Goal: Check status: Check status

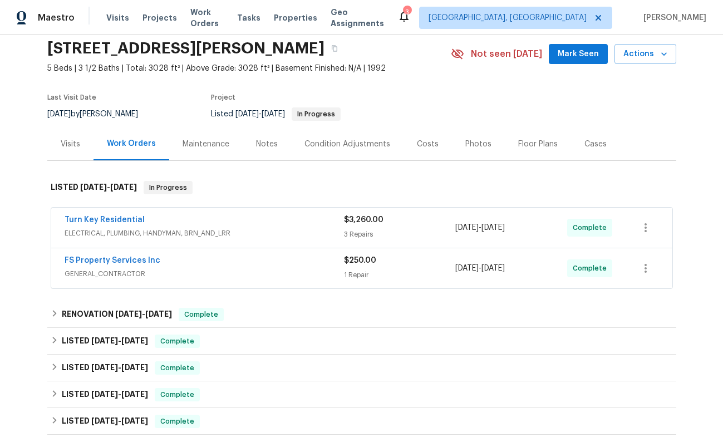
scroll to position [58, 0]
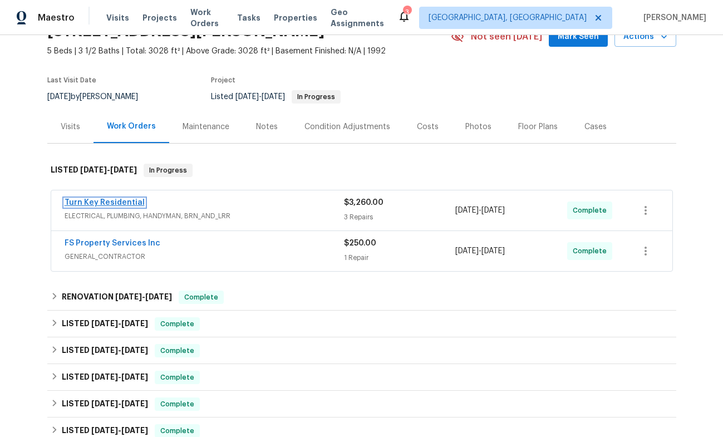
click at [114, 202] on link "Turn Key Residential" at bounding box center [105, 203] width 80 height 8
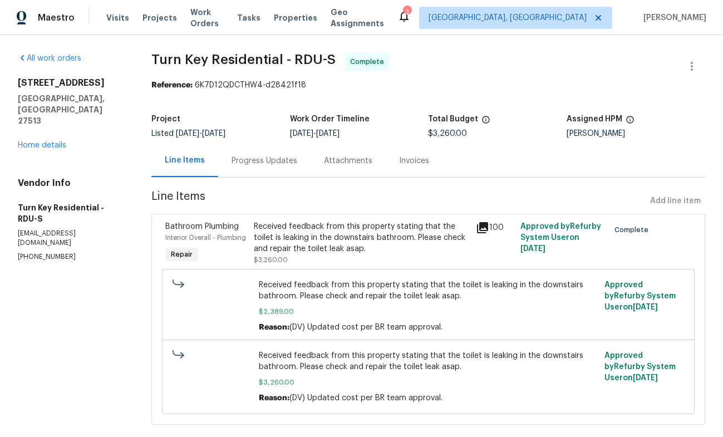
click at [250, 164] on div "Progress Updates" at bounding box center [265, 160] width 66 height 11
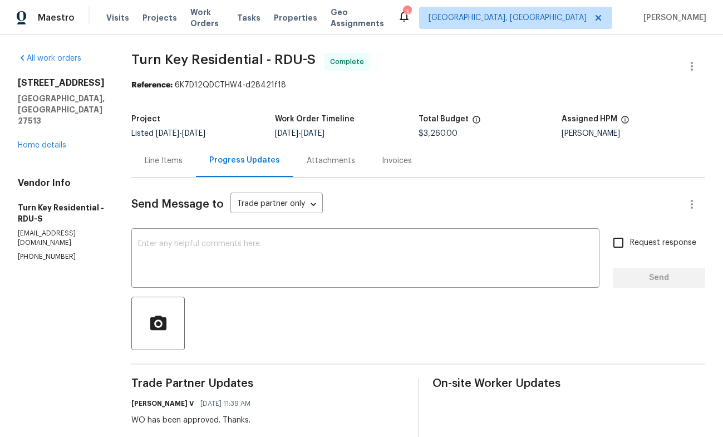
click at [183, 161] on div "Line Items" at bounding box center [164, 160] width 38 height 11
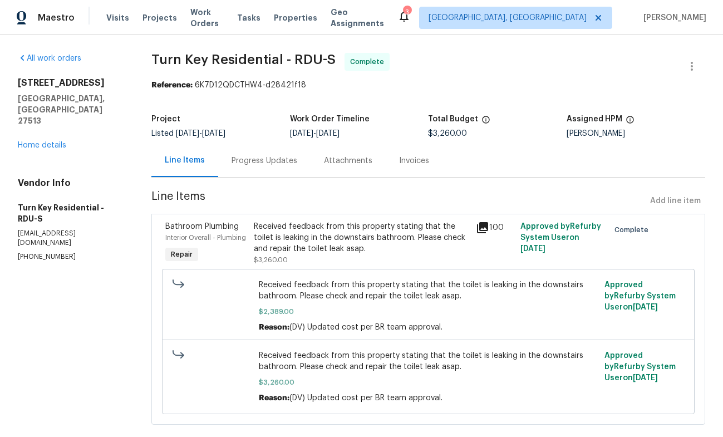
click at [263, 160] on div "Progress Updates" at bounding box center [265, 160] width 66 height 11
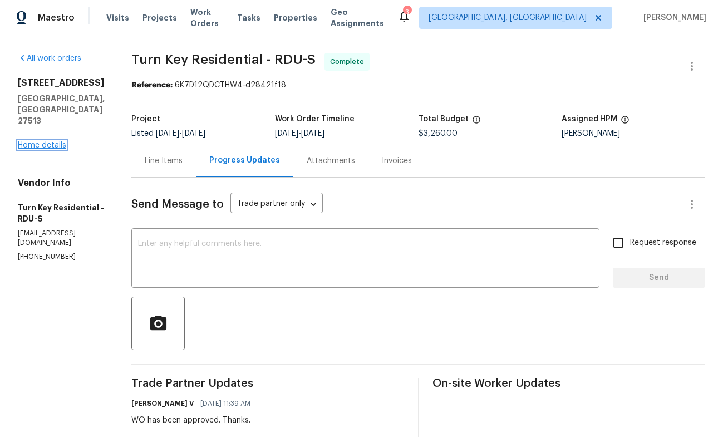
click at [54, 141] on link "Home details" at bounding box center [42, 145] width 48 height 8
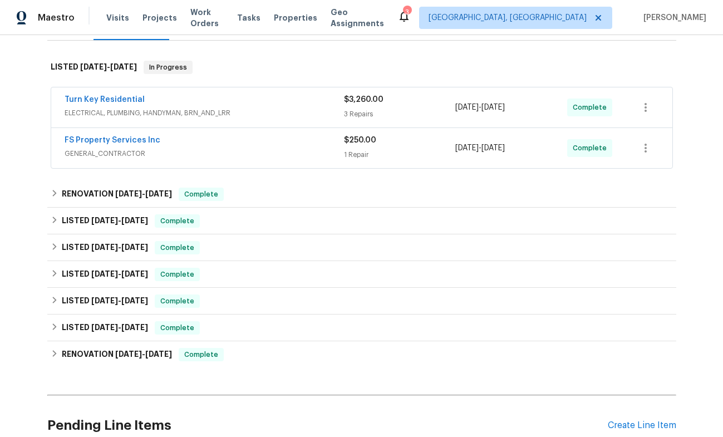
scroll to position [165, 0]
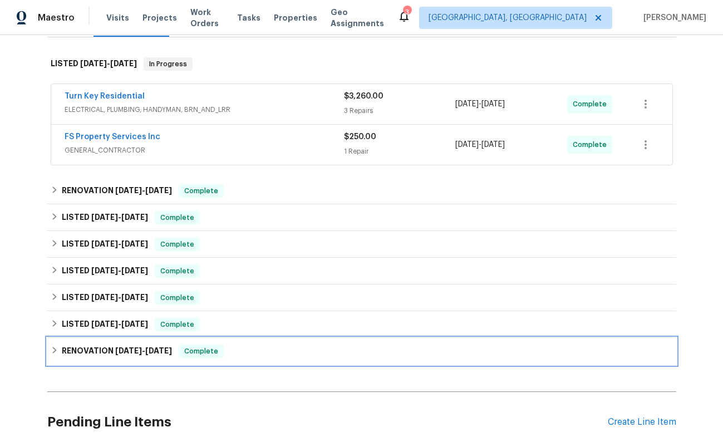
click at [127, 352] on span "[DATE]" at bounding box center [128, 351] width 27 height 8
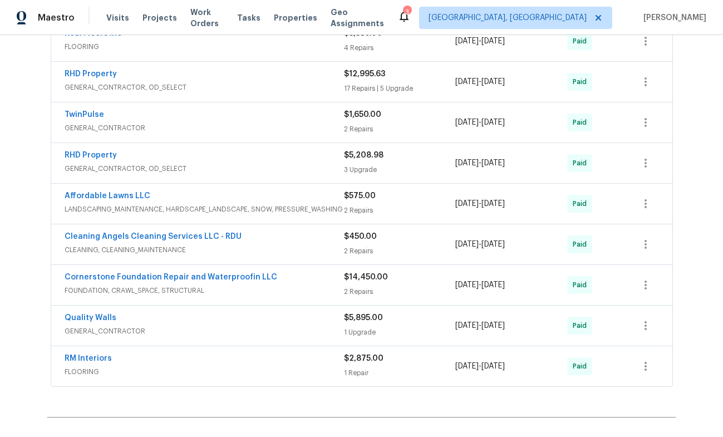
scroll to position [535, 0]
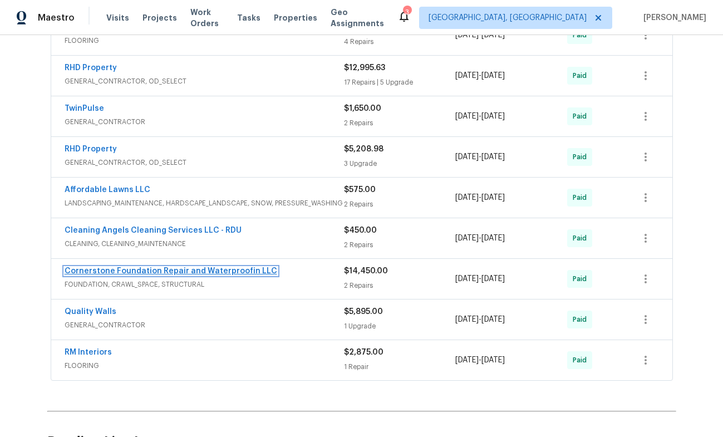
click at [126, 267] on link "Cornerstone Foundation Repair and Waterproofin LLC" at bounding box center [171, 271] width 213 height 8
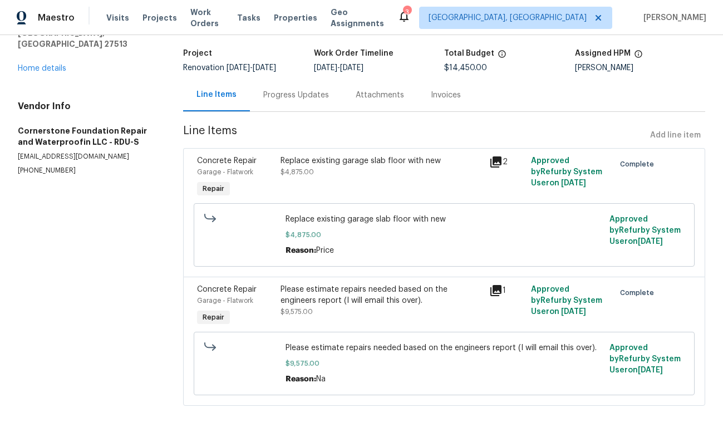
scroll to position [69, 0]
click at [498, 158] on icon at bounding box center [496, 162] width 11 height 11
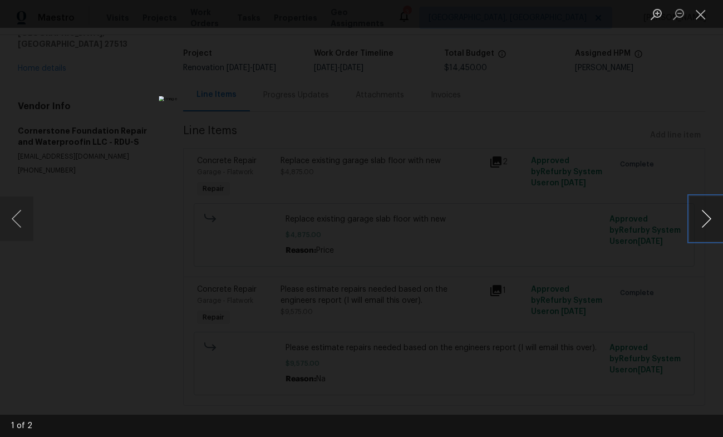
click at [702, 221] on button "Next image" at bounding box center [706, 219] width 33 height 45
click at [705, 225] on button "Next image" at bounding box center [706, 219] width 33 height 45
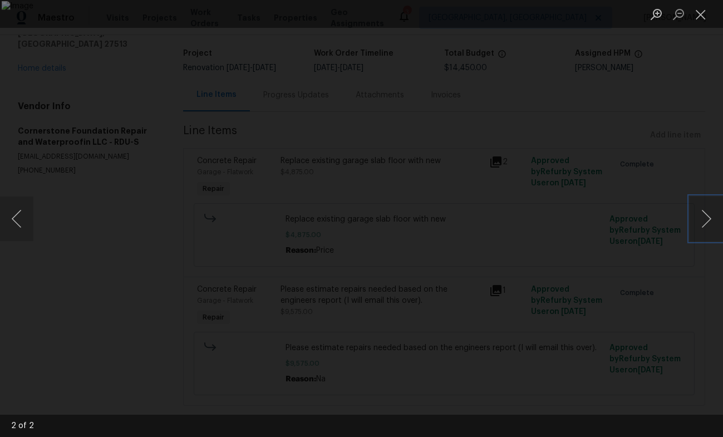
click at [630, 246] on img "Lightbox" at bounding box center [362, 219] width 721 height 436
click at [662, 120] on div "Lightbox" at bounding box center [361, 218] width 723 height 437
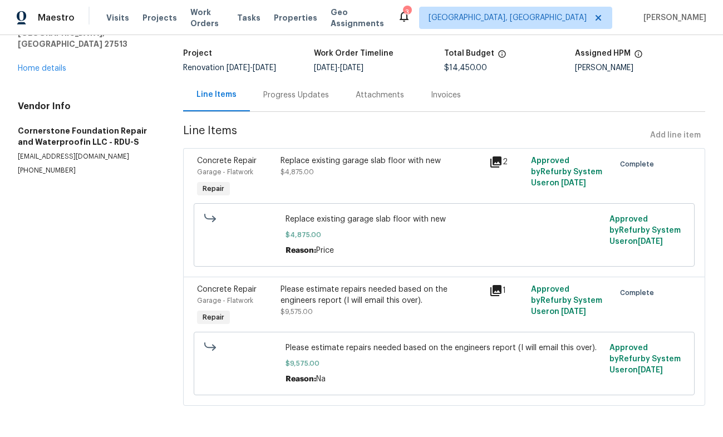
click at [498, 160] on icon at bounding box center [496, 161] width 13 height 13
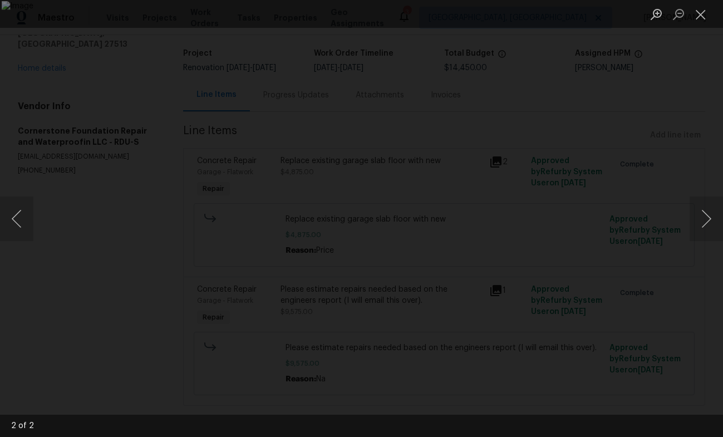
click at [653, 98] on div "Lightbox" at bounding box center [361, 218] width 723 height 437
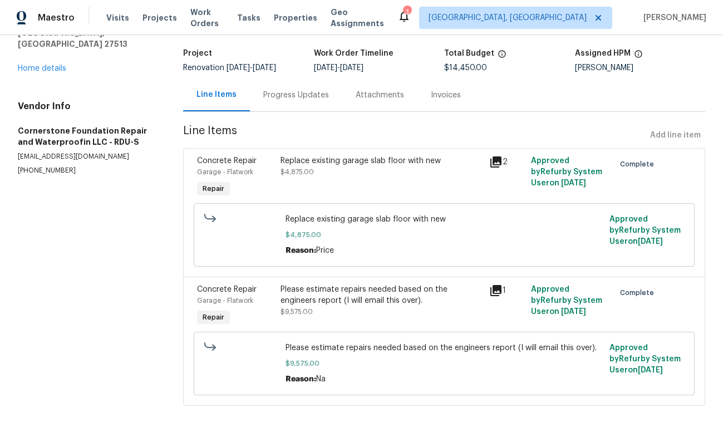
scroll to position [0, 0]
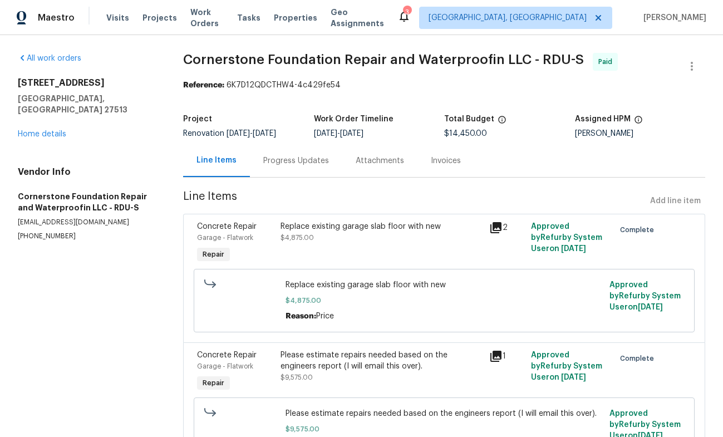
click at [63, 130] on div "All work orders [STREET_ADDRESS][PERSON_NAME] Home details Vendor Info Cornerst…" at bounding box center [87, 147] width 139 height 188
click at [56, 130] on link "Home details" at bounding box center [42, 134] width 48 height 8
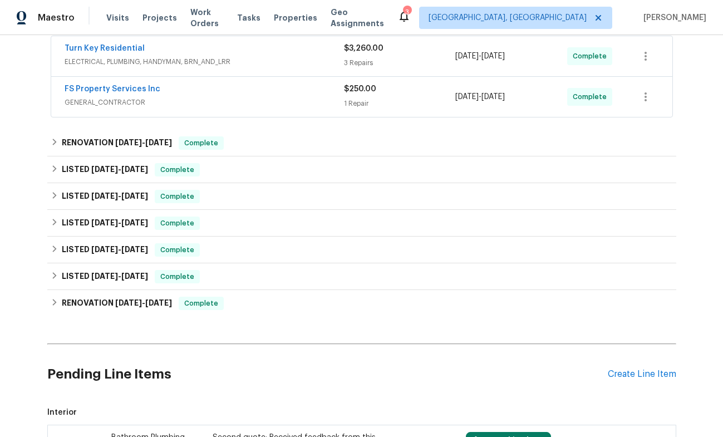
scroll to position [219, 0]
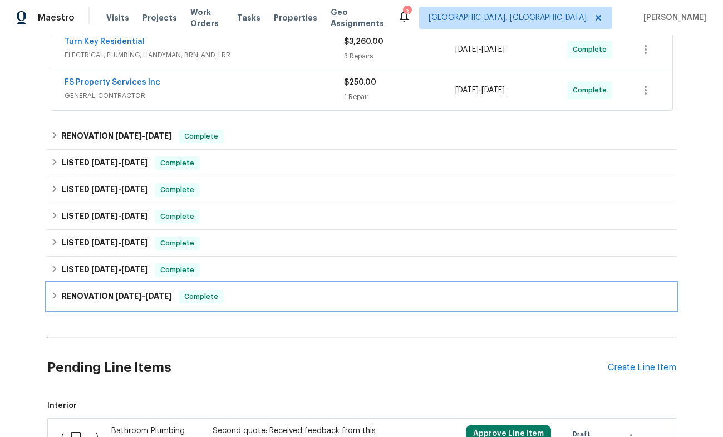
click at [140, 297] on span "[DATE]" at bounding box center [128, 296] width 27 height 8
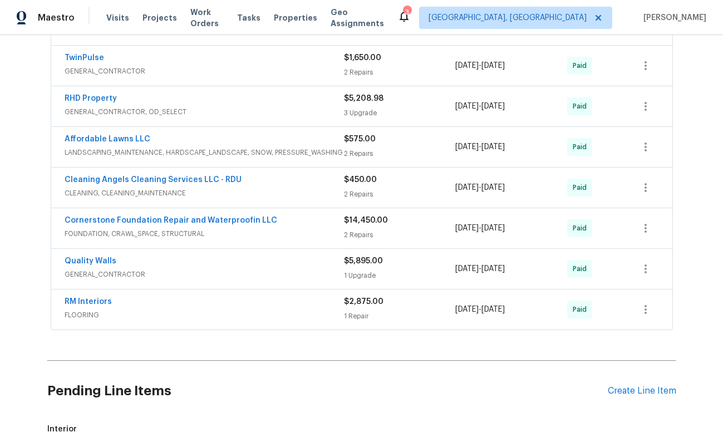
scroll to position [586, 0]
click at [208, 217] on link "Cornerstone Foundation Repair and Waterproofin LLC" at bounding box center [171, 220] width 213 height 8
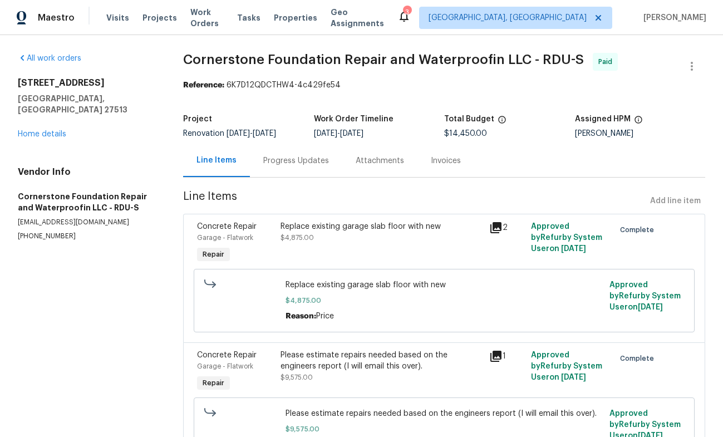
click at [385, 155] on div "Attachments" at bounding box center [380, 160] width 75 height 33
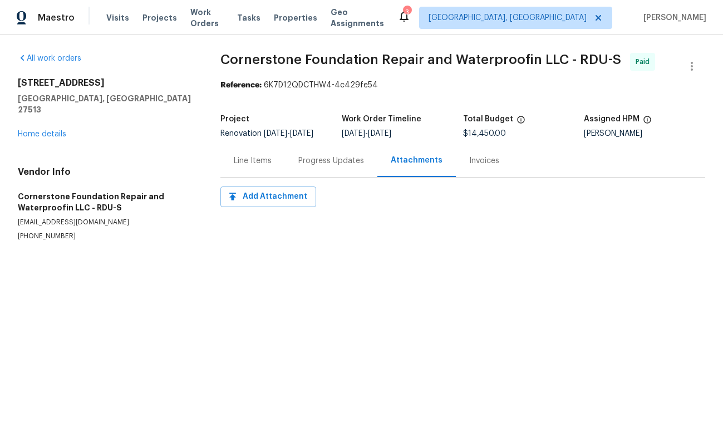
click at [484, 175] on div "Invoices" at bounding box center [484, 160] width 57 height 33
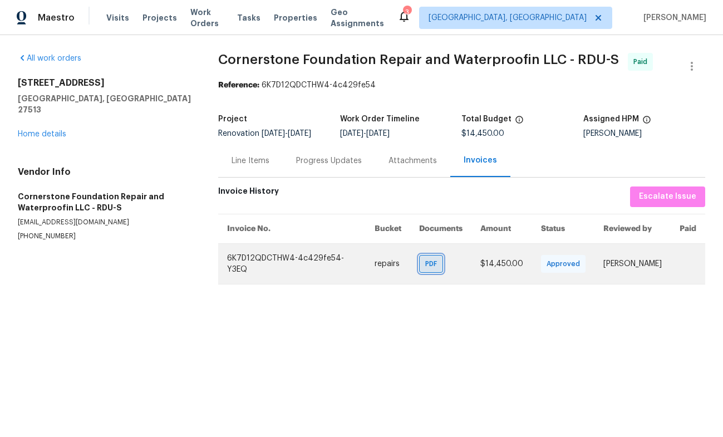
click at [426, 270] on span "PDF" at bounding box center [434, 263] width 16 height 11
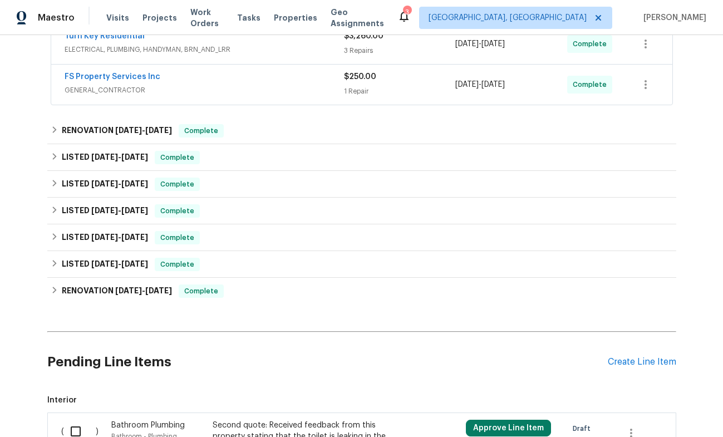
scroll to position [236, 0]
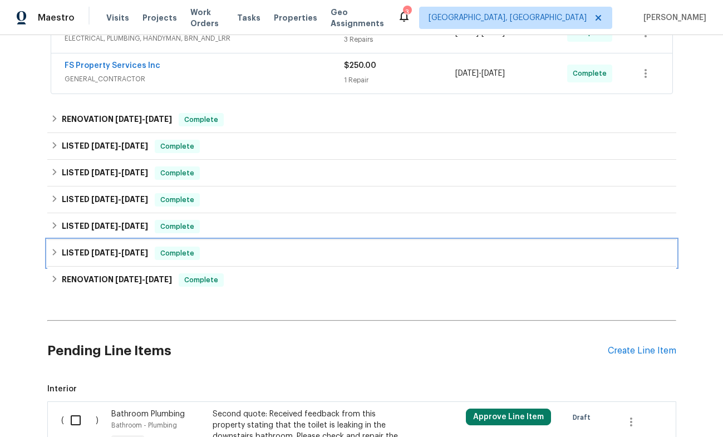
click at [114, 251] on span "[DATE]" at bounding box center [104, 253] width 27 height 8
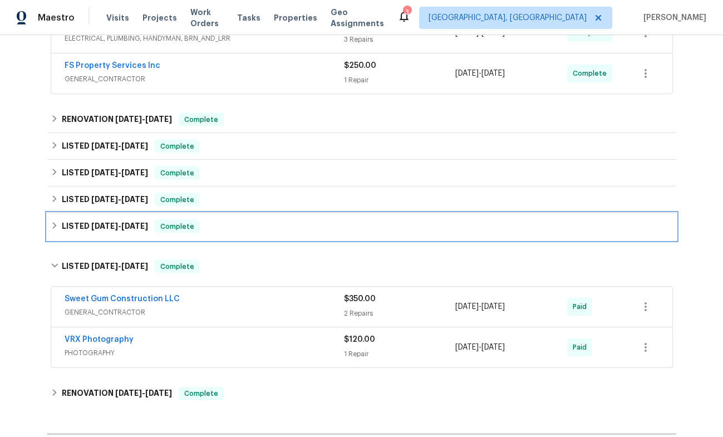
click at [110, 222] on h6 "LISTED [DATE] - [DATE]" at bounding box center [105, 226] width 86 height 13
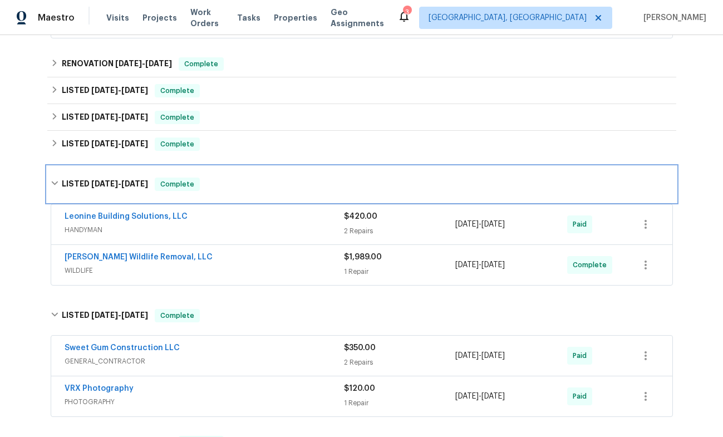
scroll to position [279, 0]
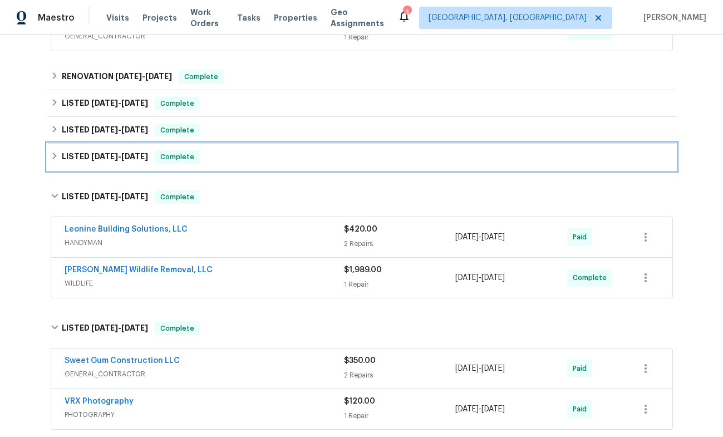
click at [123, 156] on span "[DATE] - [DATE]" at bounding box center [119, 157] width 57 height 8
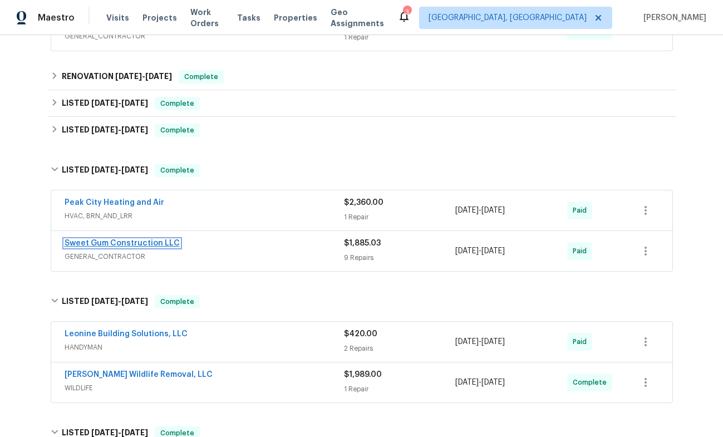
click at [146, 244] on link "Sweet Gum Construction LLC" at bounding box center [122, 243] width 115 height 8
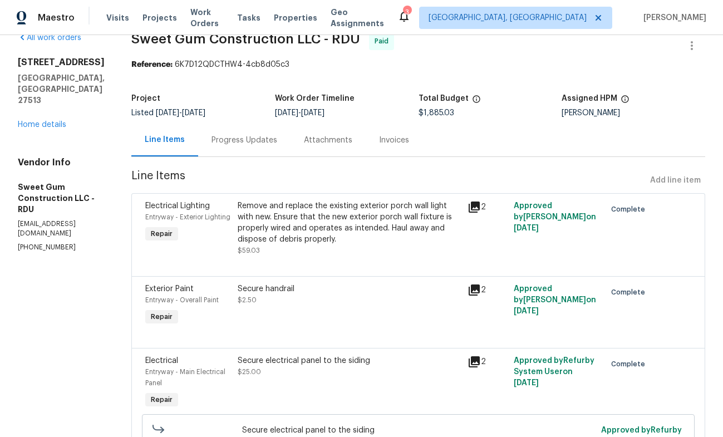
scroll to position [6, 0]
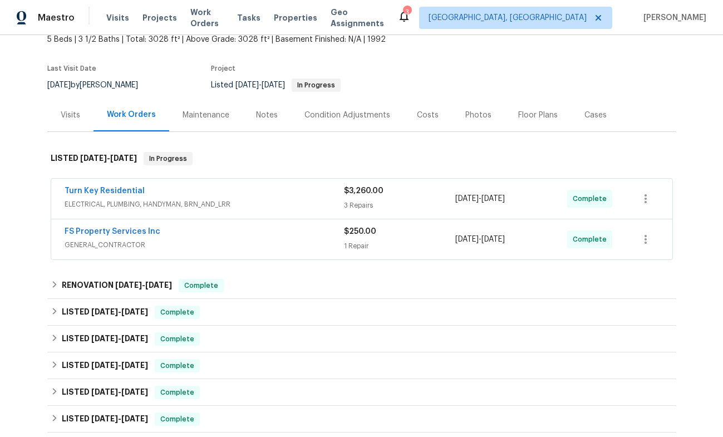
scroll to position [72, 0]
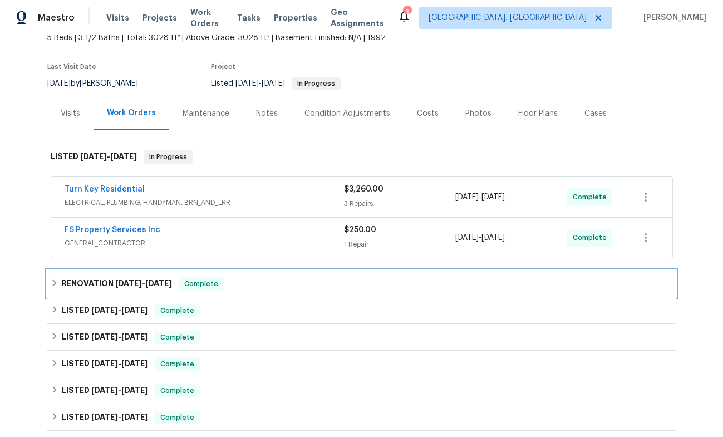
click at [107, 285] on h6 "RENOVATION [DATE] - [DATE]" at bounding box center [117, 283] width 110 height 13
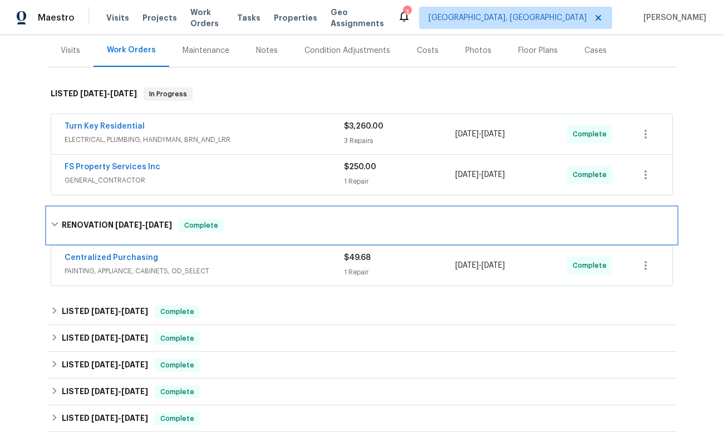
scroll to position [160, 0]
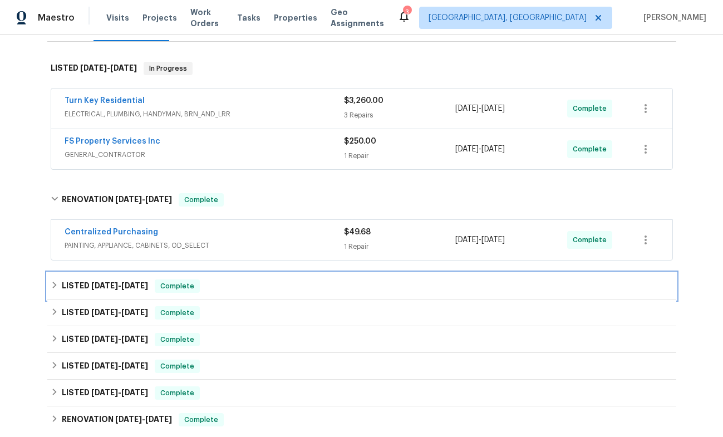
click at [107, 285] on span "[DATE]" at bounding box center [104, 286] width 27 height 8
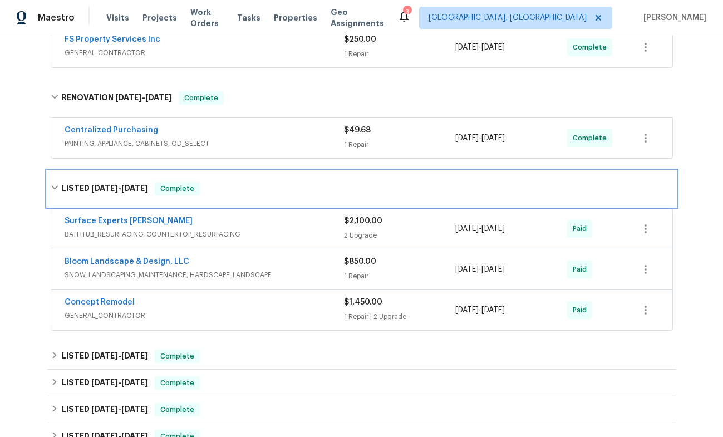
scroll to position [266, 0]
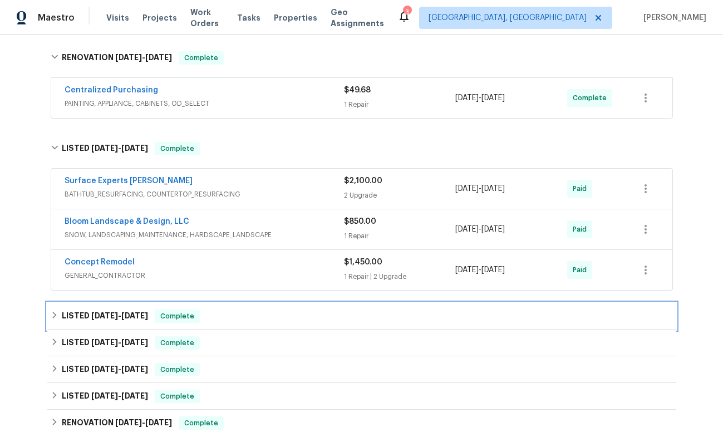
click at [123, 312] on span "[DATE]" at bounding box center [134, 316] width 27 height 8
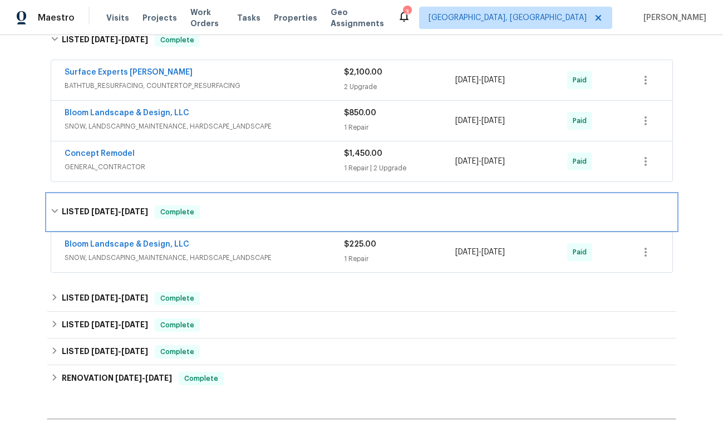
scroll to position [412, 0]
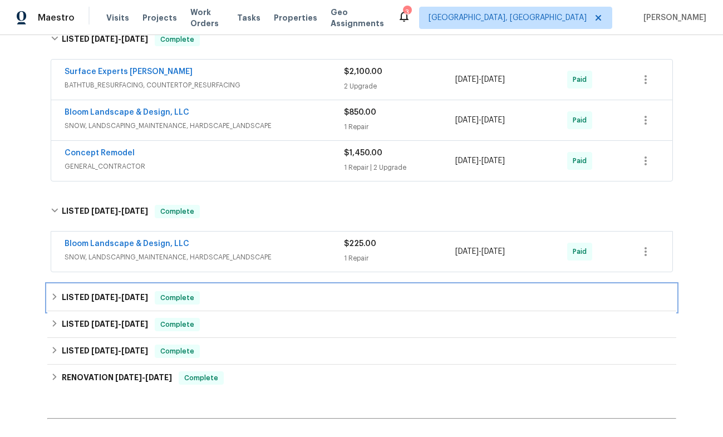
click at [119, 300] on span "[DATE] - [DATE]" at bounding box center [119, 298] width 57 height 8
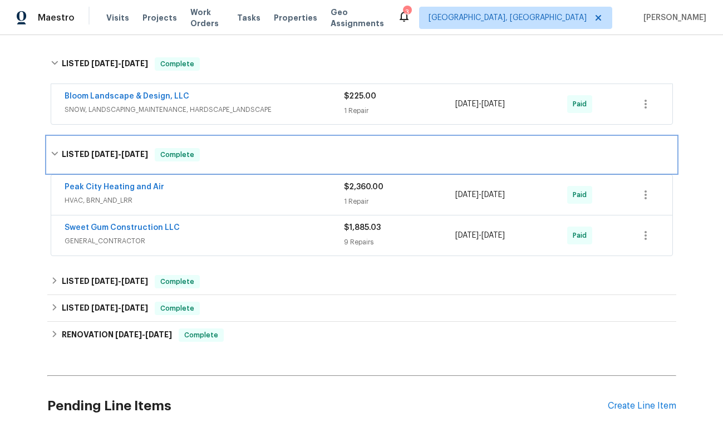
scroll to position [572, 0]
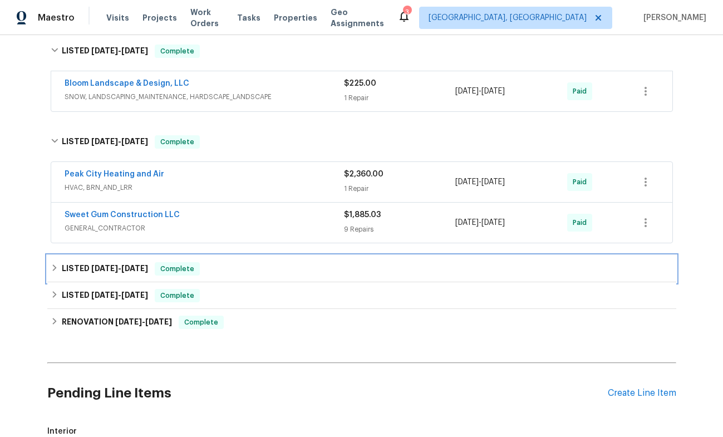
click at [110, 270] on span "[DATE]" at bounding box center [104, 269] width 27 height 8
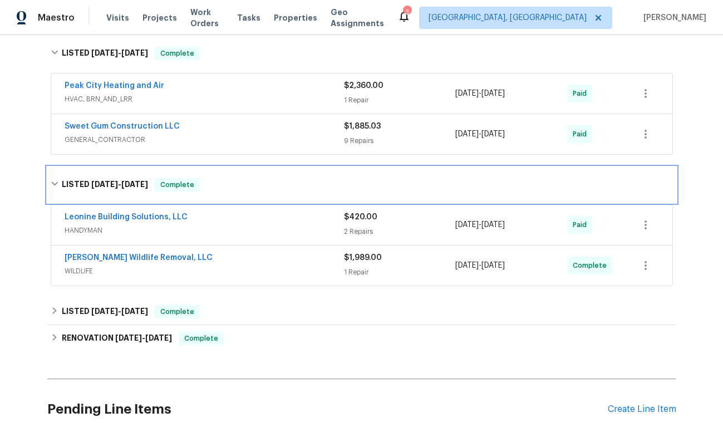
scroll to position [662, 0]
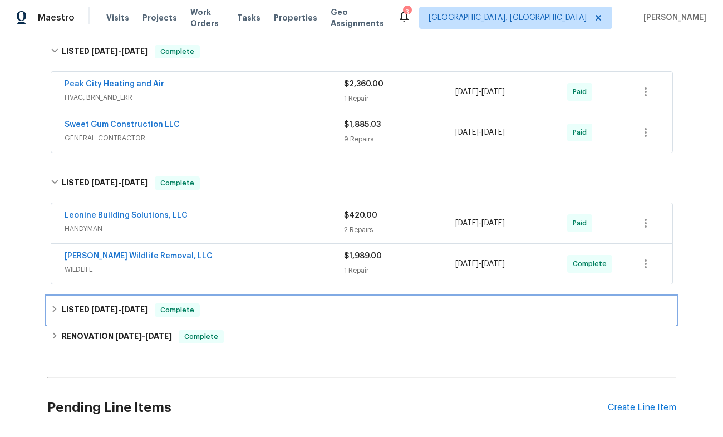
click at [113, 309] on span "[DATE]" at bounding box center [104, 310] width 27 height 8
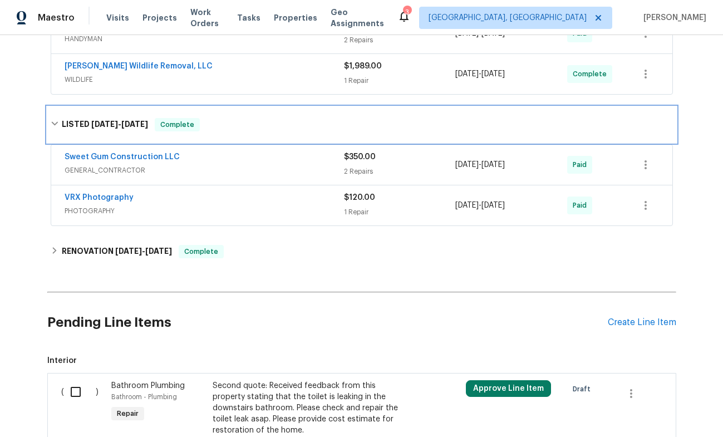
scroll to position [854, 0]
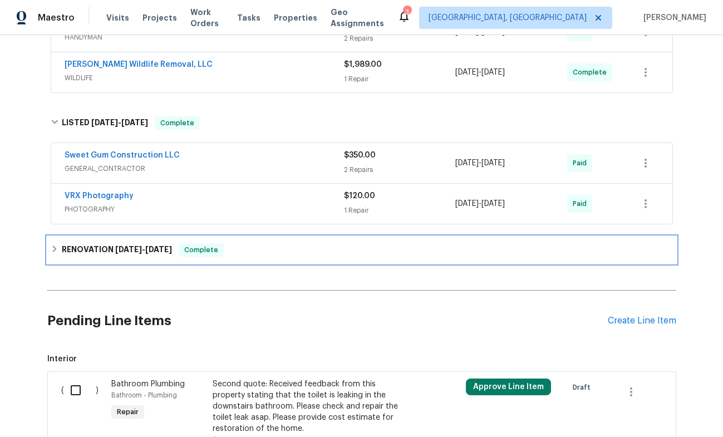
click at [126, 249] on span "[DATE]" at bounding box center [128, 250] width 27 height 8
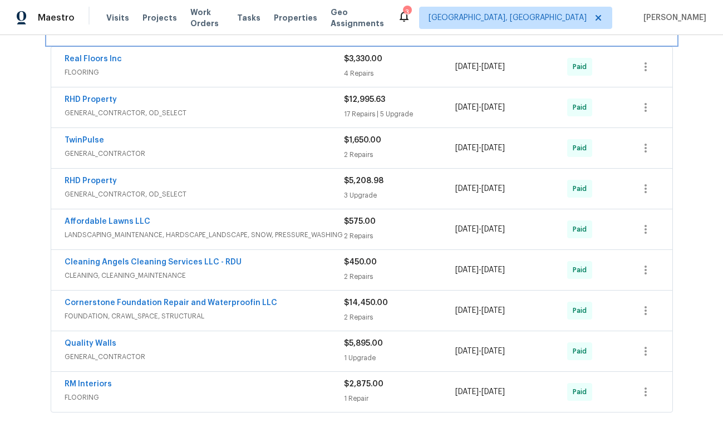
scroll to position [1083, 0]
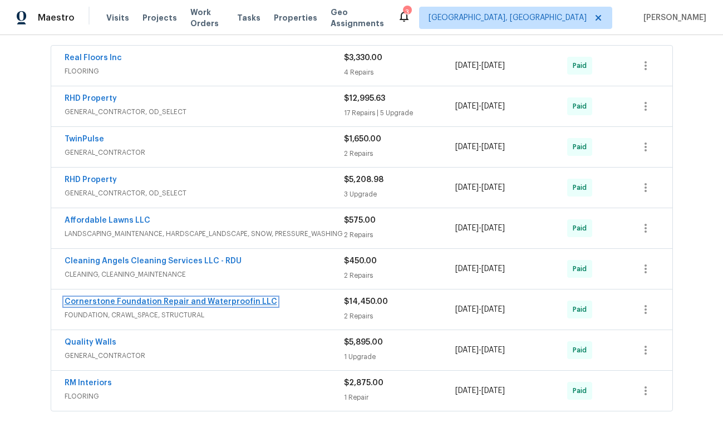
click at [223, 300] on link "Cornerstone Foundation Repair and Waterproofin LLC" at bounding box center [171, 302] width 213 height 8
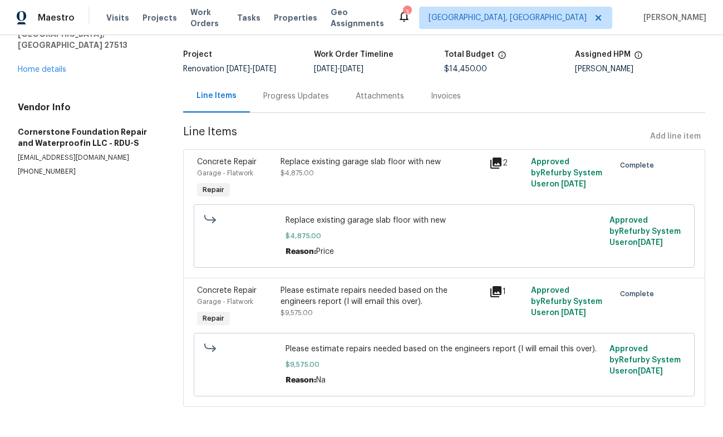
scroll to position [69, 0]
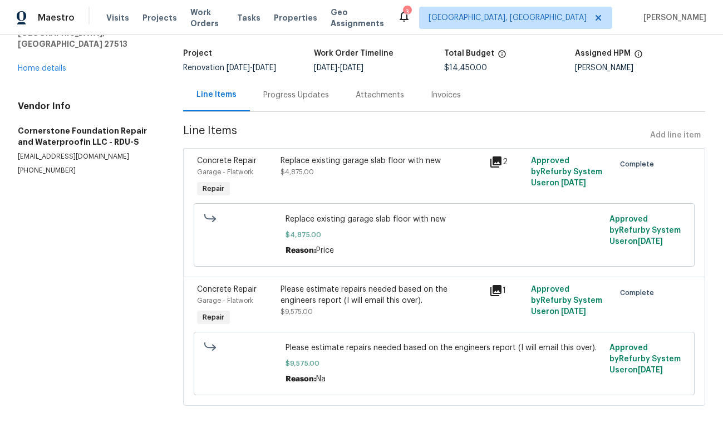
click at [492, 292] on icon at bounding box center [496, 290] width 11 height 11
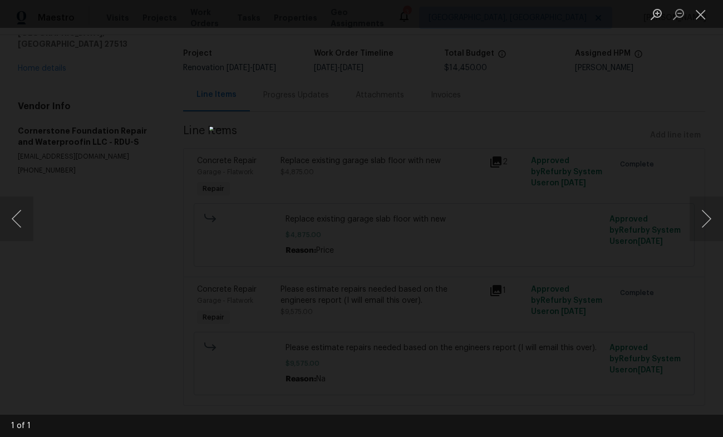
click at [524, 285] on div "Lightbox" at bounding box center [361, 218] width 723 height 437
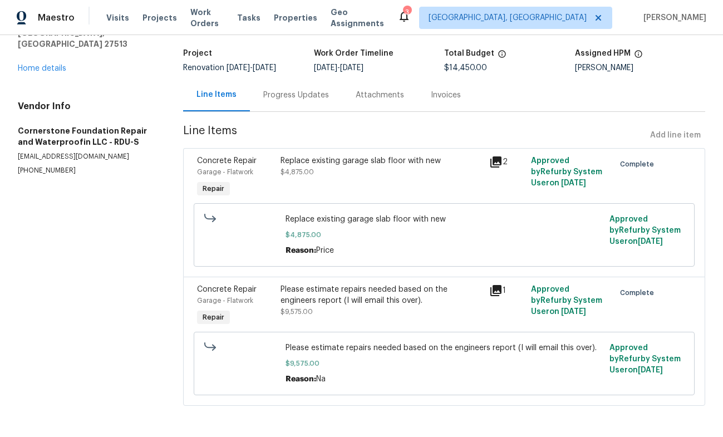
click at [500, 157] on icon at bounding box center [496, 162] width 11 height 11
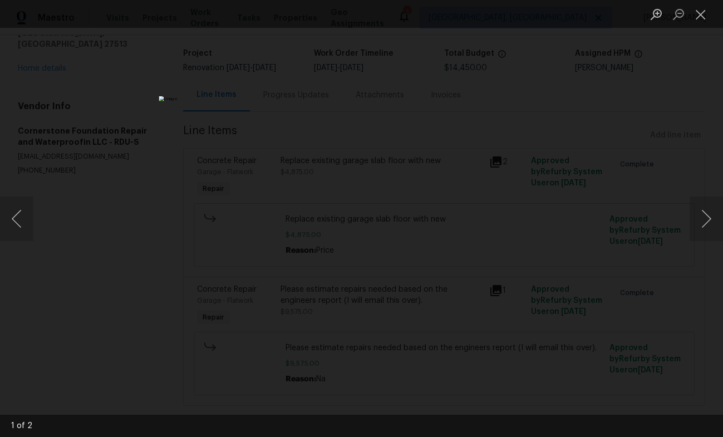
click at [552, 203] on div "Lightbox" at bounding box center [361, 218] width 723 height 437
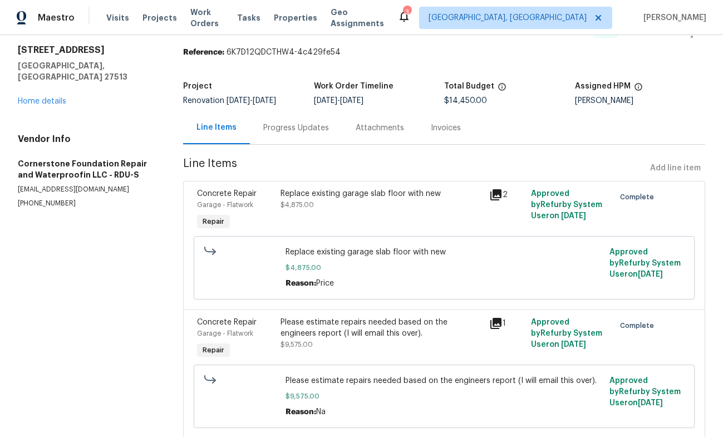
scroll to position [0, 0]
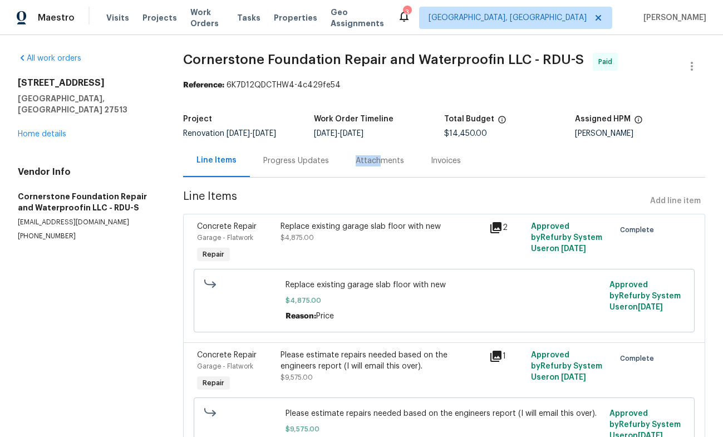
drag, startPoint x: 366, startPoint y: 167, endPoint x: 326, endPoint y: 163, distance: 40.3
click at [326, 163] on div "Line Items Progress Updates Attachments Invoices" at bounding box center [444, 160] width 522 height 33
click at [316, 160] on div "Progress Updates" at bounding box center [296, 160] width 66 height 11
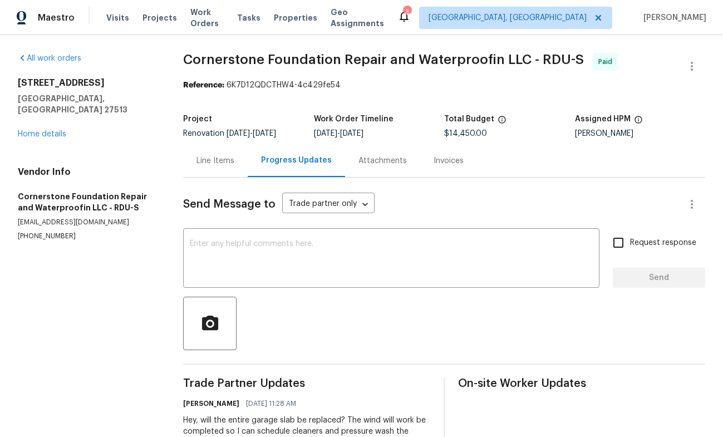
click at [58, 127] on div "[STREET_ADDRESS][PERSON_NAME] Home details" at bounding box center [87, 108] width 139 height 62
click at [55, 130] on link "Home details" at bounding box center [42, 134] width 48 height 8
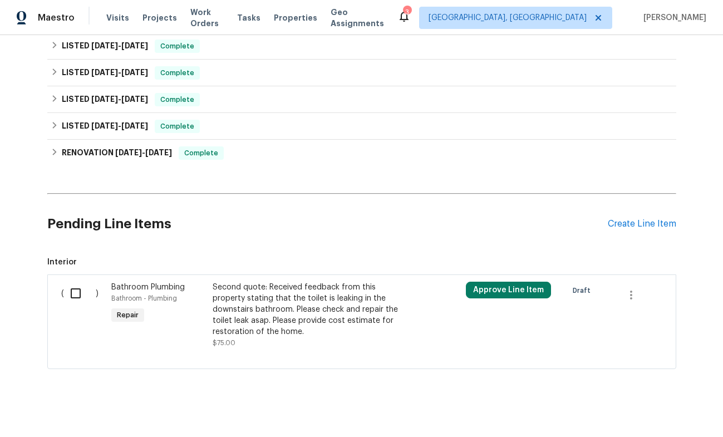
scroll to position [371, 0]
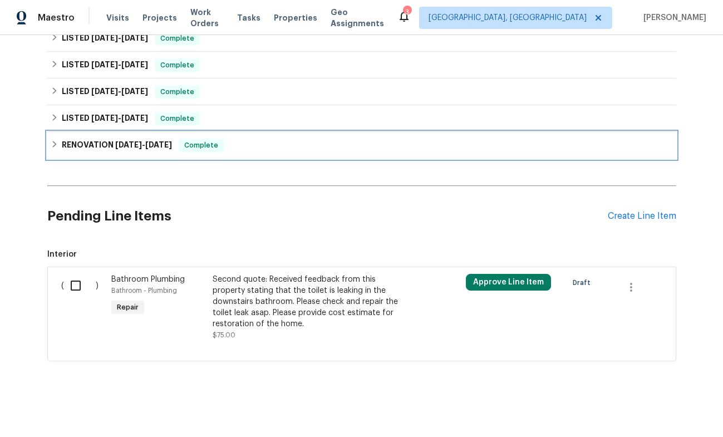
click at [129, 147] on span "[DATE]" at bounding box center [128, 145] width 27 height 8
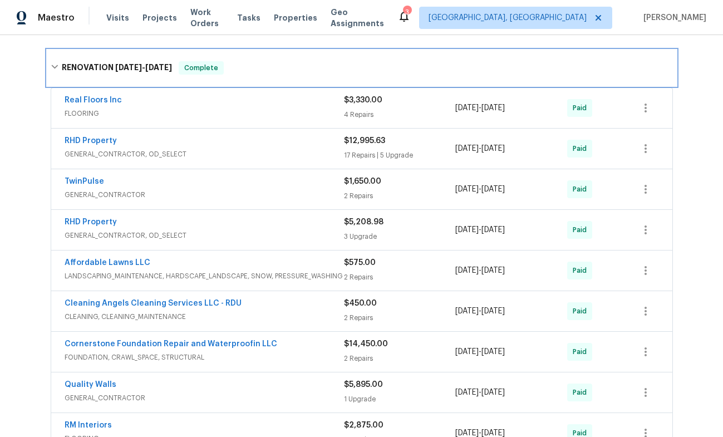
scroll to position [468, 0]
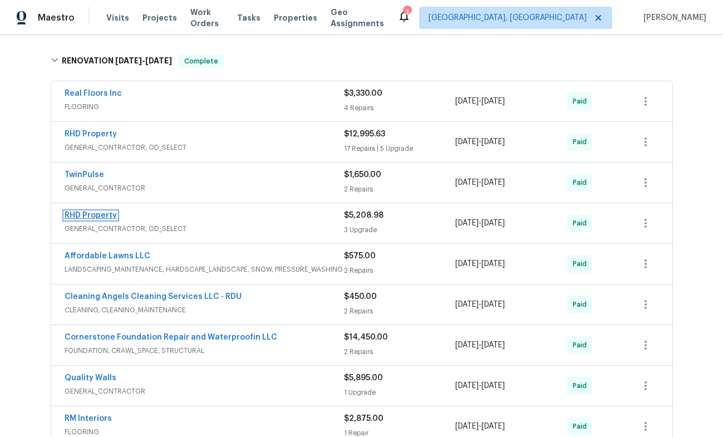
click at [112, 216] on link "RHD Property" at bounding box center [91, 216] width 52 height 8
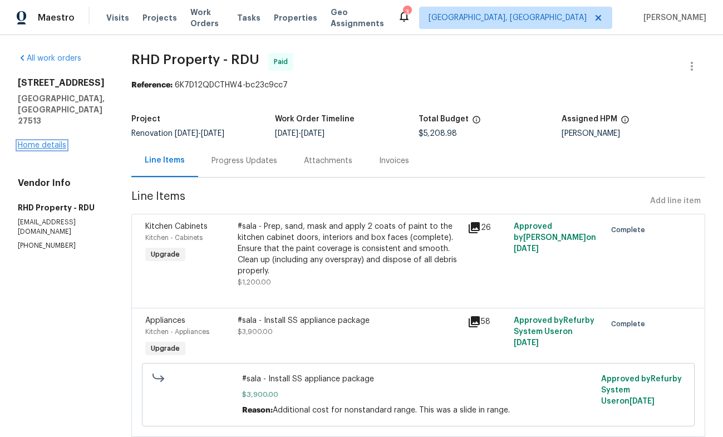
click at [47, 141] on link "Home details" at bounding box center [42, 145] width 48 height 8
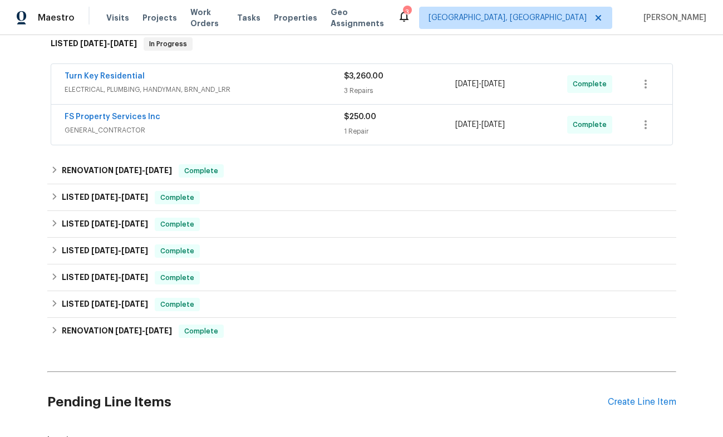
scroll to position [188, 0]
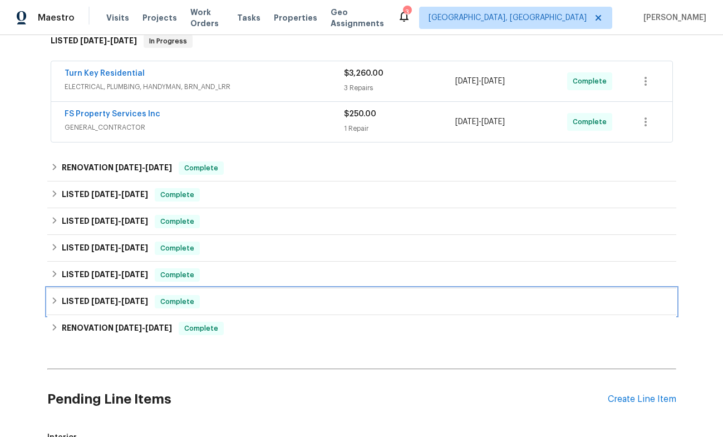
click at [128, 300] on span "[DATE] - [DATE]" at bounding box center [119, 301] width 57 height 8
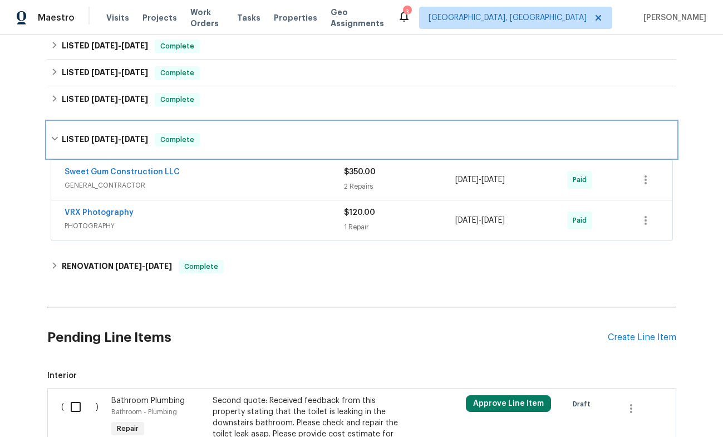
scroll to position [365, 0]
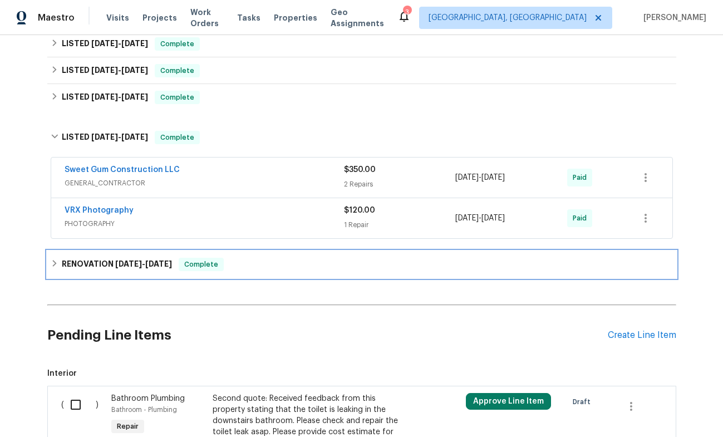
click at [149, 263] on span "[DATE] - [DATE]" at bounding box center [143, 264] width 57 height 8
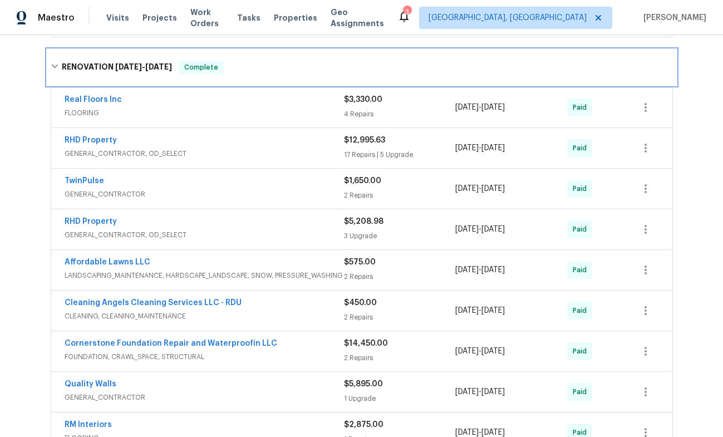
scroll to position [566, 0]
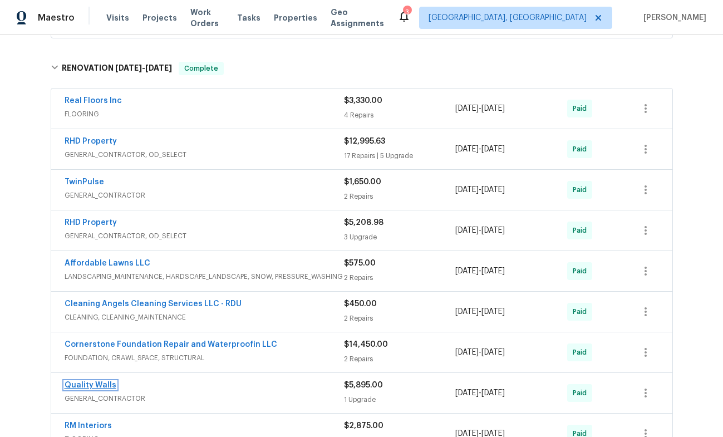
click at [96, 385] on link "Quality Walls" at bounding box center [91, 386] width 52 height 8
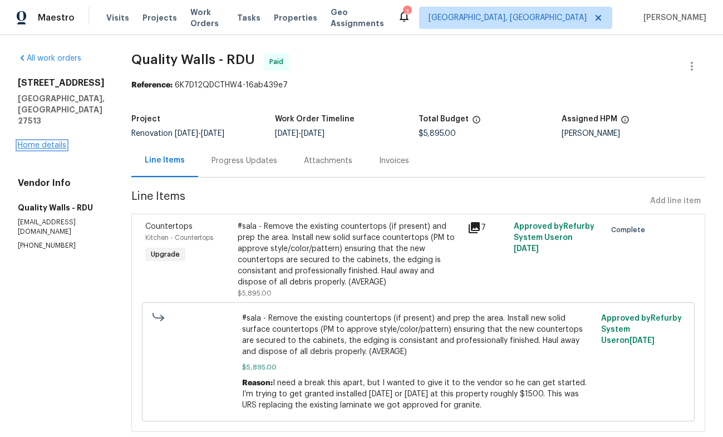
click at [44, 141] on link "Home details" at bounding box center [42, 145] width 48 height 8
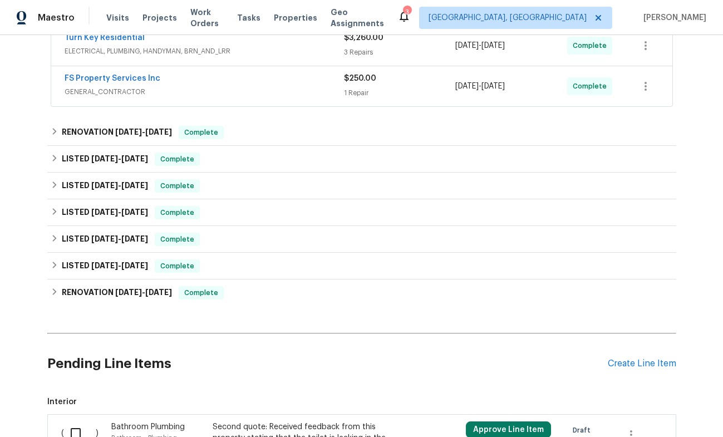
scroll to position [227, 0]
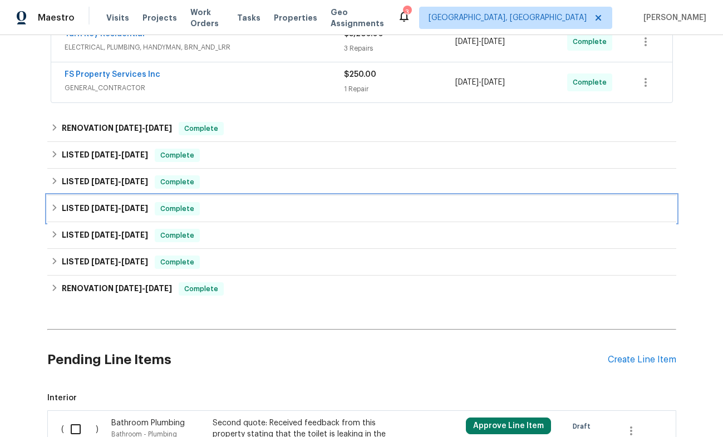
click at [106, 205] on span "[DATE]" at bounding box center [104, 208] width 27 height 8
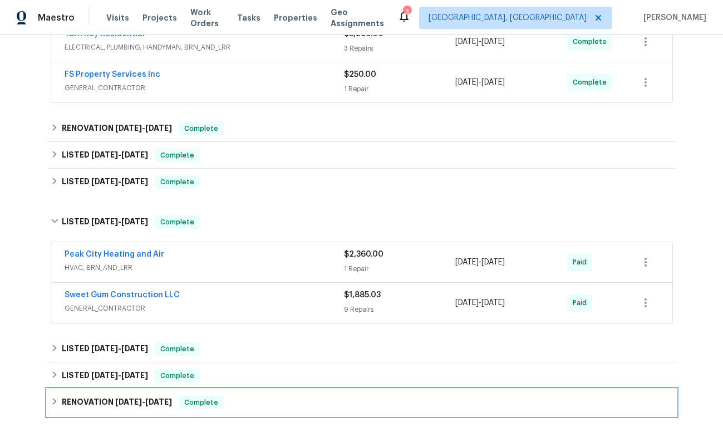
click at [126, 397] on h6 "RENOVATION [DATE] - [DATE]" at bounding box center [117, 402] width 110 height 13
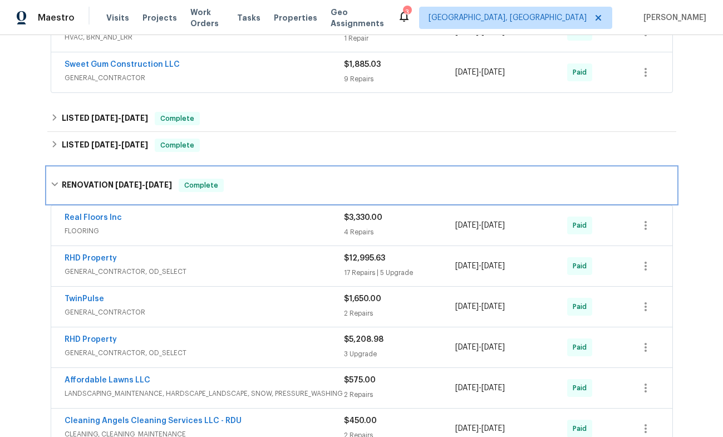
scroll to position [462, 0]
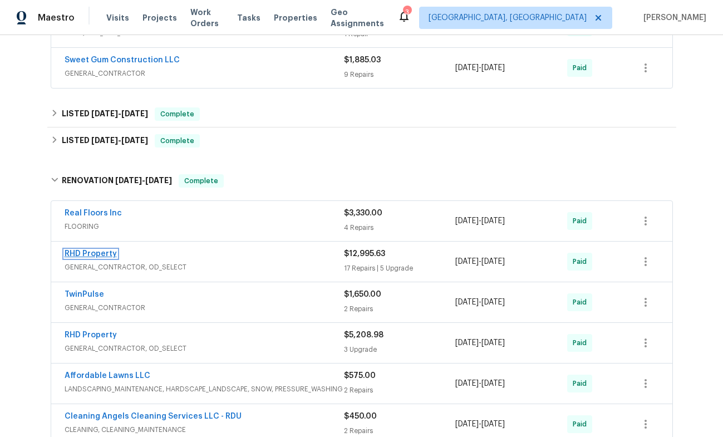
click at [109, 253] on link "RHD Property" at bounding box center [91, 254] width 52 height 8
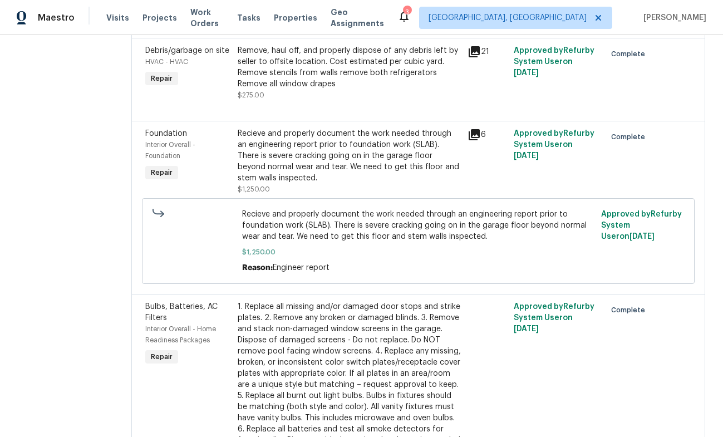
scroll to position [1815, 0]
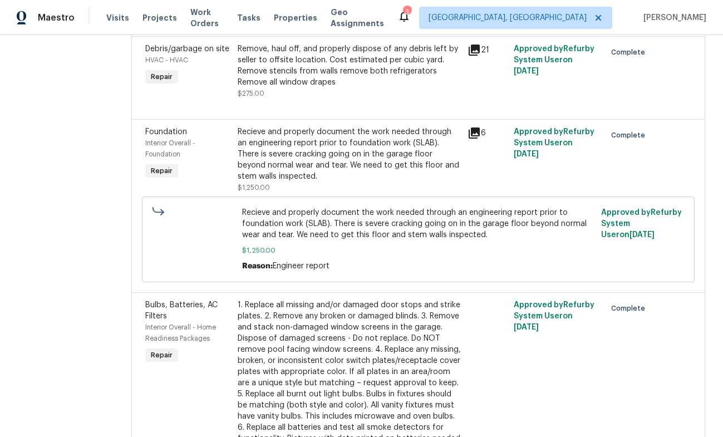
click at [480, 139] on icon at bounding box center [474, 133] width 11 height 11
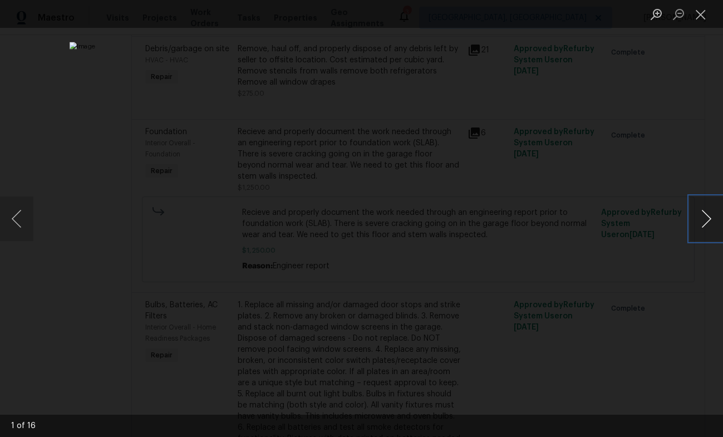
click at [711, 226] on button "Next image" at bounding box center [706, 219] width 33 height 45
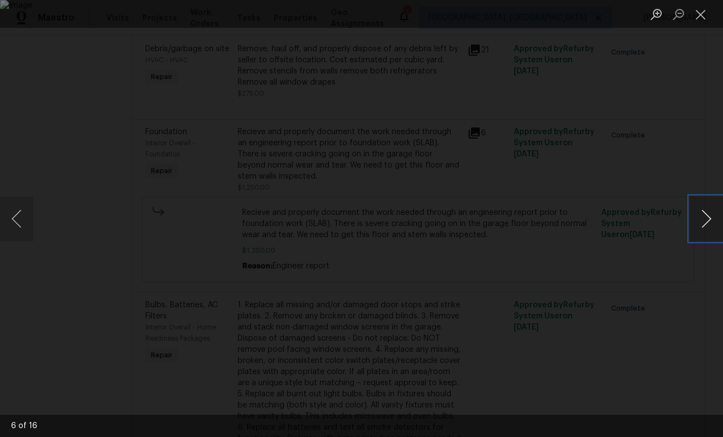
click at [711, 226] on button "Next image" at bounding box center [706, 219] width 33 height 45
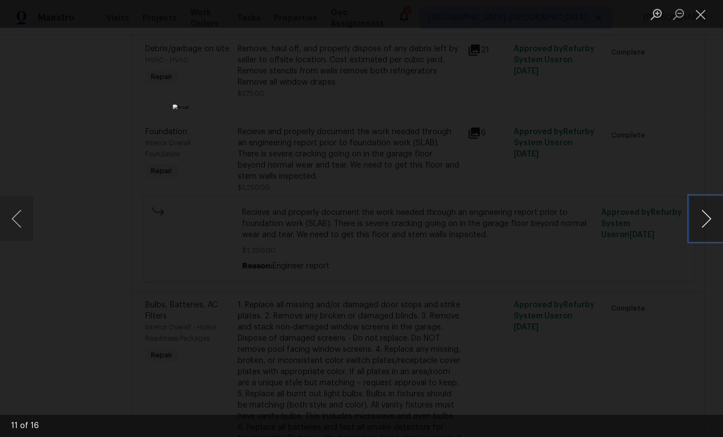
click at [711, 226] on button "Next image" at bounding box center [706, 219] width 33 height 45
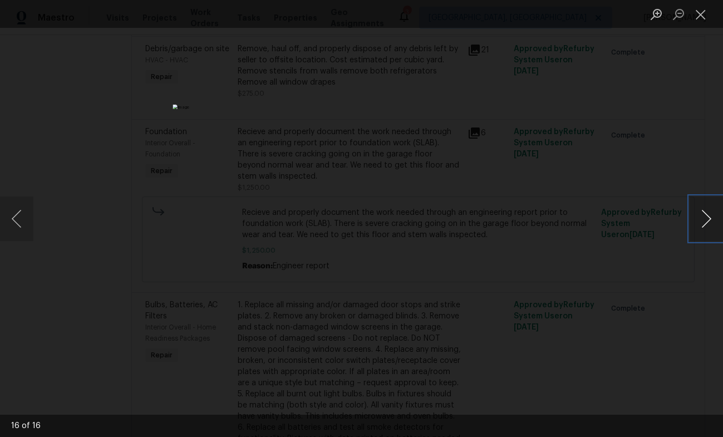
click at [711, 226] on button "Next image" at bounding box center [706, 219] width 33 height 45
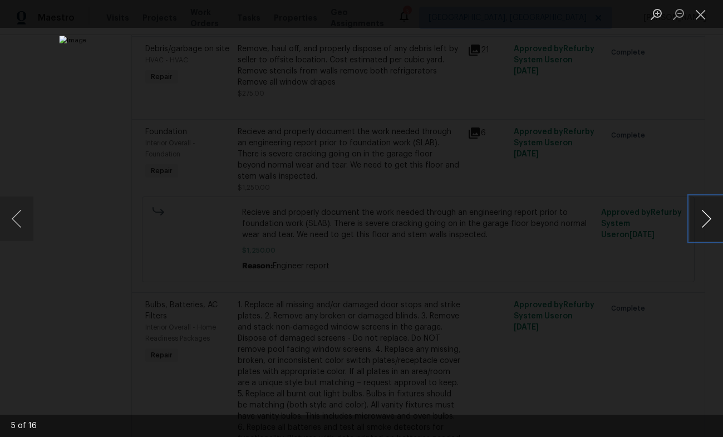
click at [711, 226] on button "Next image" at bounding box center [706, 219] width 33 height 45
click at [711, 225] on button "Next image" at bounding box center [706, 219] width 33 height 45
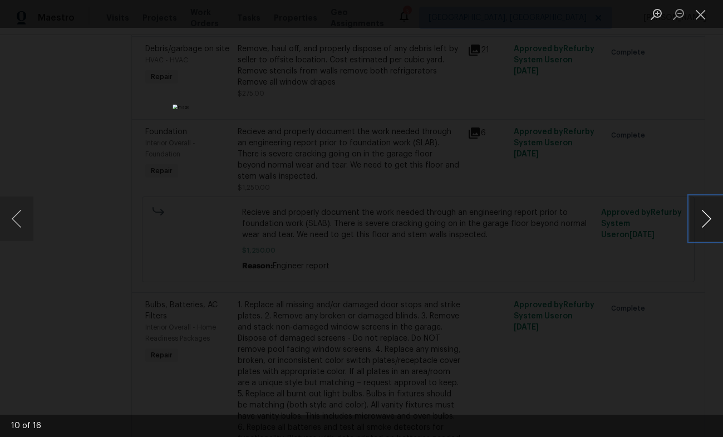
click at [711, 225] on button "Next image" at bounding box center [706, 219] width 33 height 45
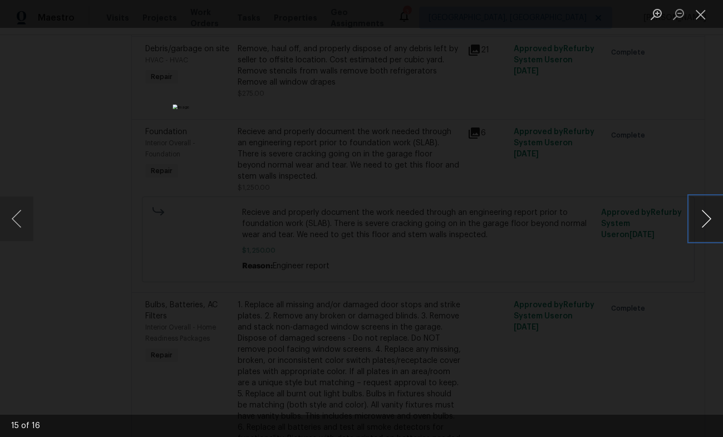
click at [711, 225] on button "Next image" at bounding box center [706, 219] width 33 height 45
click at [712, 225] on button "Next image" at bounding box center [706, 219] width 33 height 45
click at [711, 224] on button "Next image" at bounding box center [706, 219] width 33 height 45
